Goal: Transaction & Acquisition: Book appointment/travel/reservation

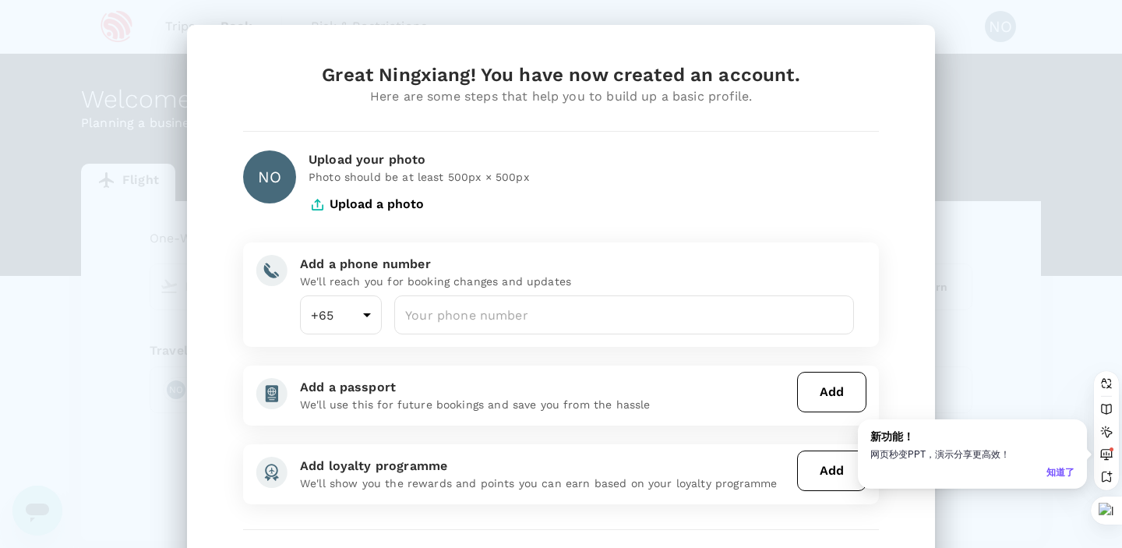
scroll to position [129, 0]
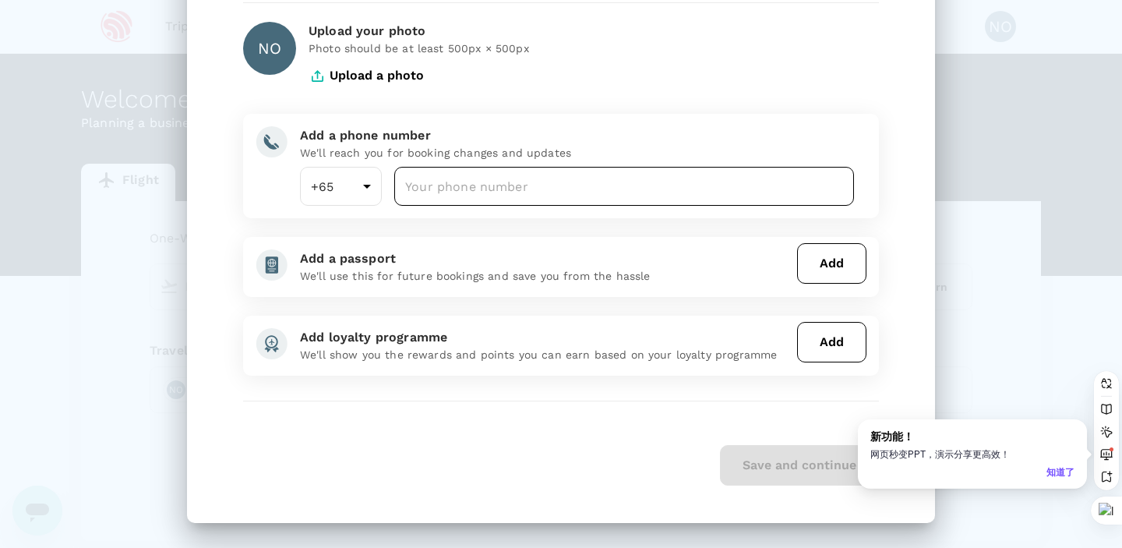
click at [725, 168] on input "number" at bounding box center [624, 186] width 460 height 39
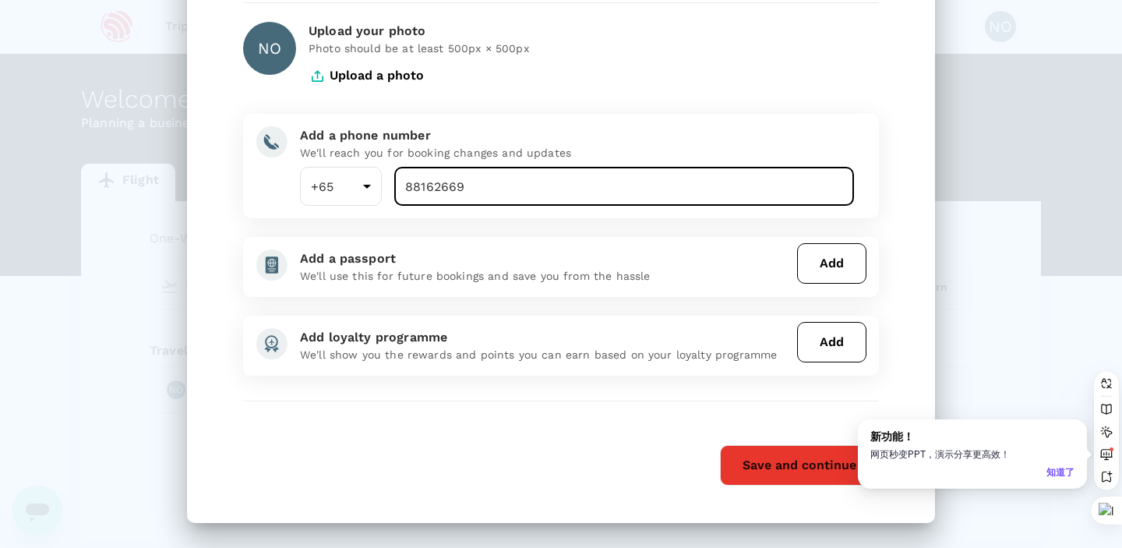
type input "88162669"
click at [752, 478] on button "Save and continue" at bounding box center [799, 465] width 159 height 41
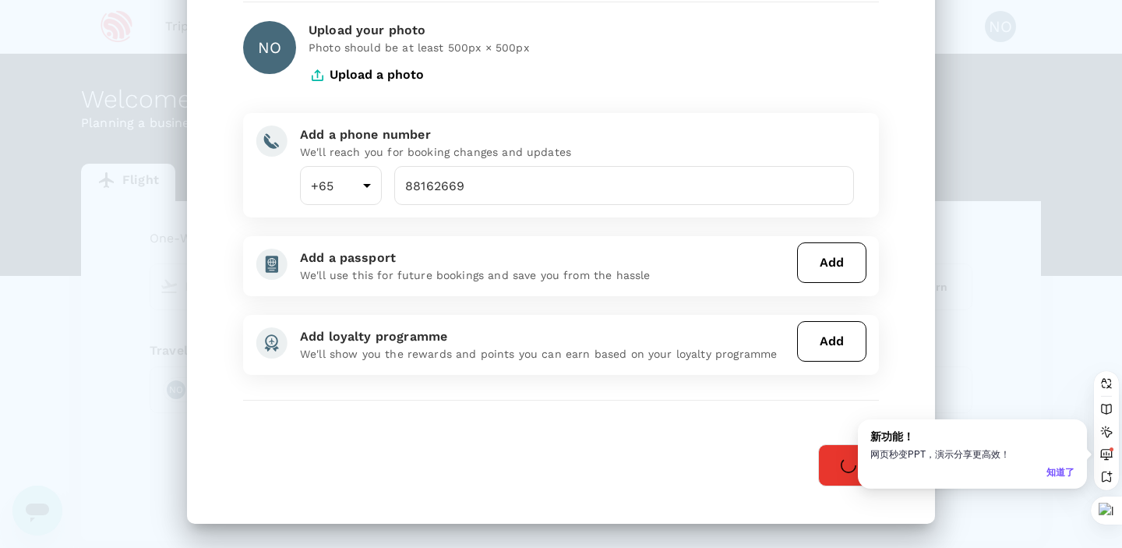
click at [1072, 468] on div "知道了" at bounding box center [1060, 471] width 28 height 15
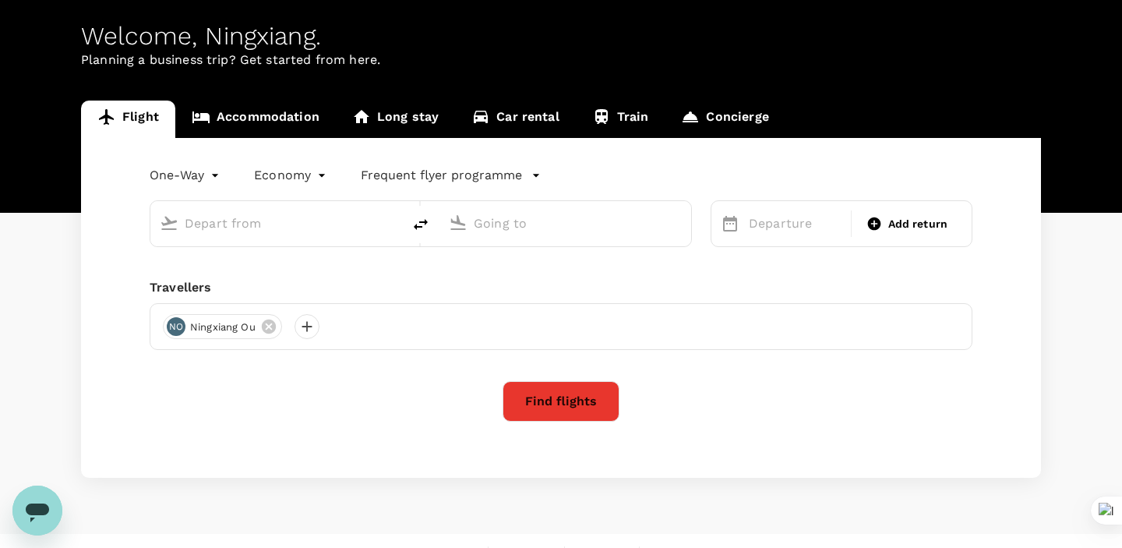
scroll to position [0, 0]
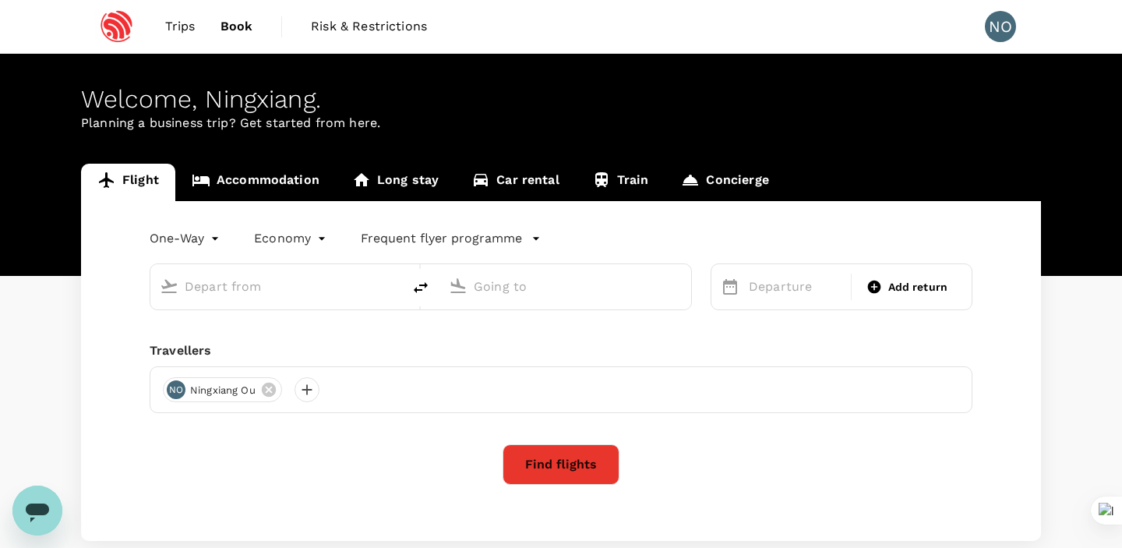
click at [185, 18] on span "Trips" at bounding box center [180, 26] width 30 height 19
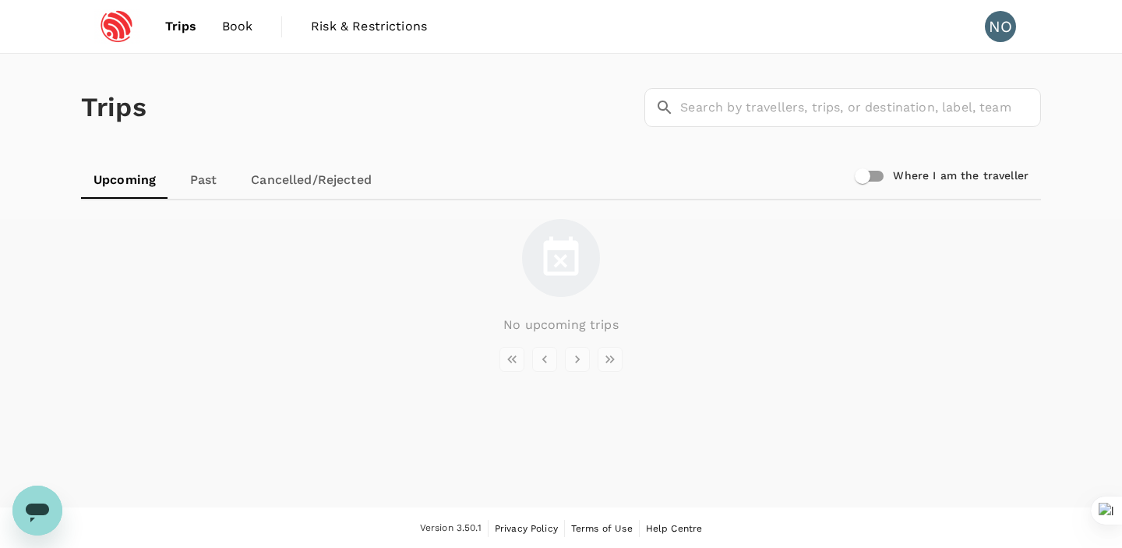
click at [198, 174] on link "Past" at bounding box center [203, 179] width 70 height 37
click at [284, 188] on link "Cancelled/Rejected" at bounding box center [311, 179] width 146 height 37
click at [231, 21] on span "Book" at bounding box center [236, 26] width 31 height 19
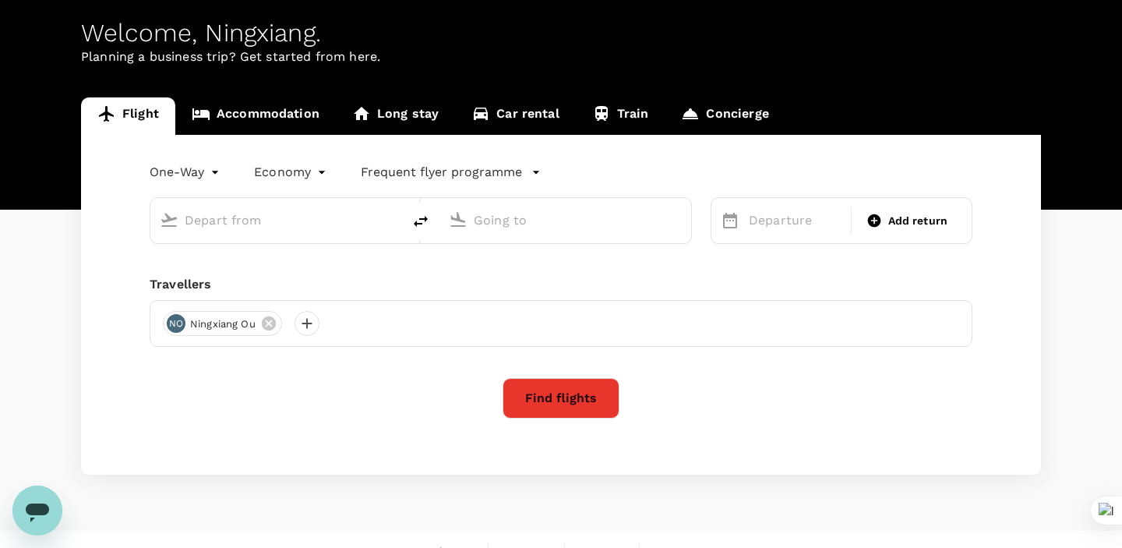
scroll to position [90, 0]
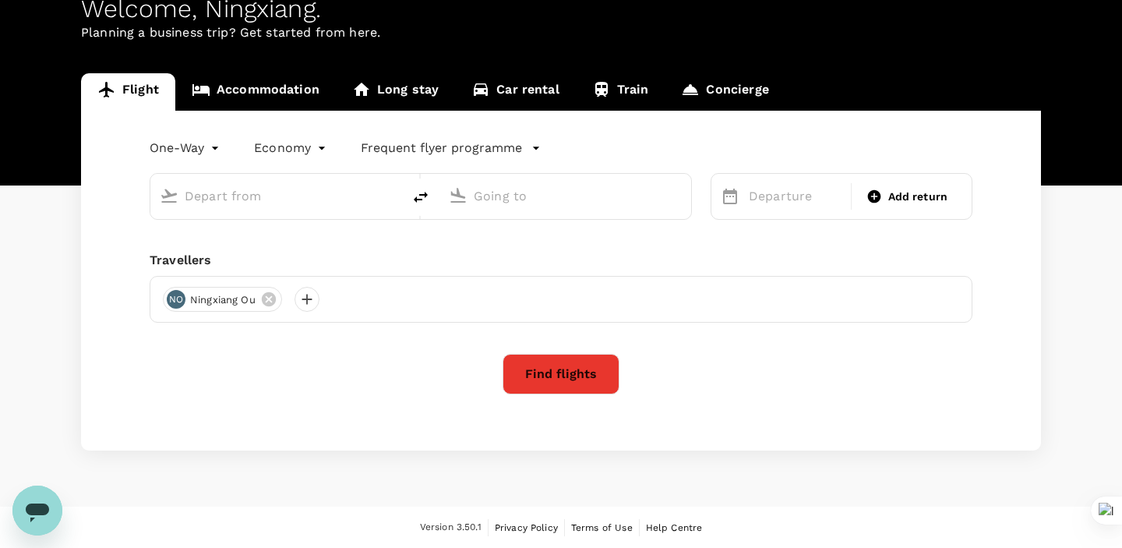
click at [417, 150] on p "Frequent flyer programme" at bounding box center [441, 148] width 161 height 19
click at [315, 178] on div at bounding box center [561, 274] width 1122 height 548
click at [299, 196] on input "text" at bounding box center [277, 196] width 185 height 24
click at [186, 149] on body "Trips Book Risk & Restrictions NO Welcome , Ningxiang . Planning a business tri…" at bounding box center [561, 229] width 1122 height 639
click at [198, 210] on li "Round Trip" at bounding box center [188, 213] width 94 height 28
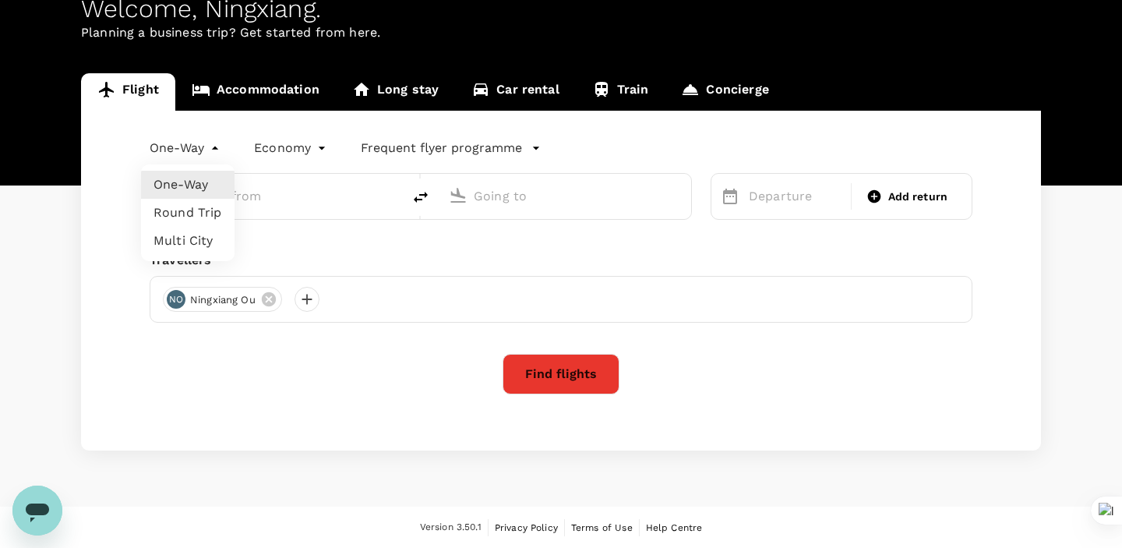
type input "roundtrip"
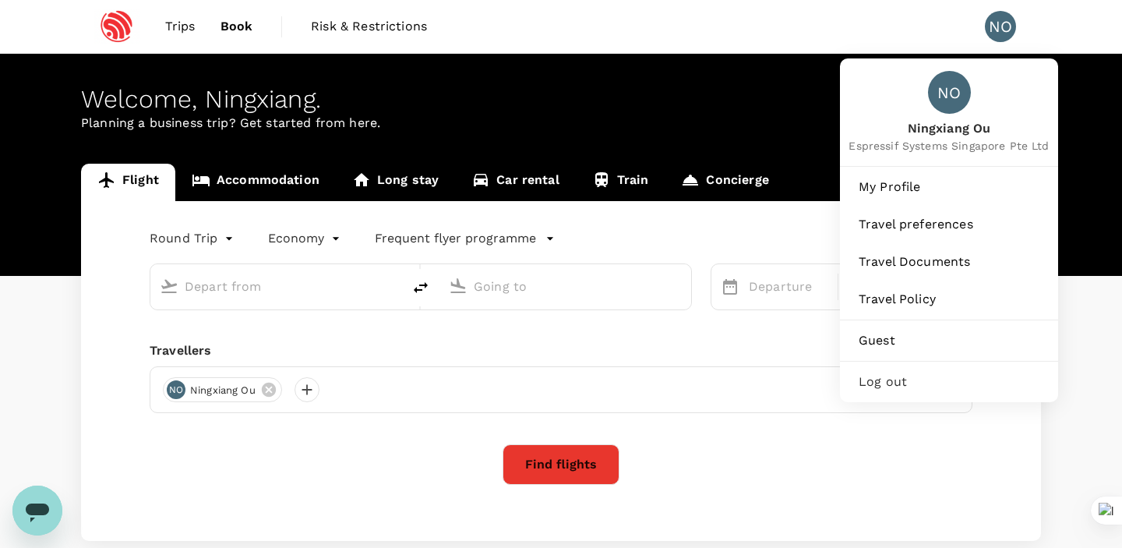
click at [905, 373] on span "Log out" at bounding box center [949, 381] width 181 height 19
